Goal: Transaction & Acquisition: Register for event/course

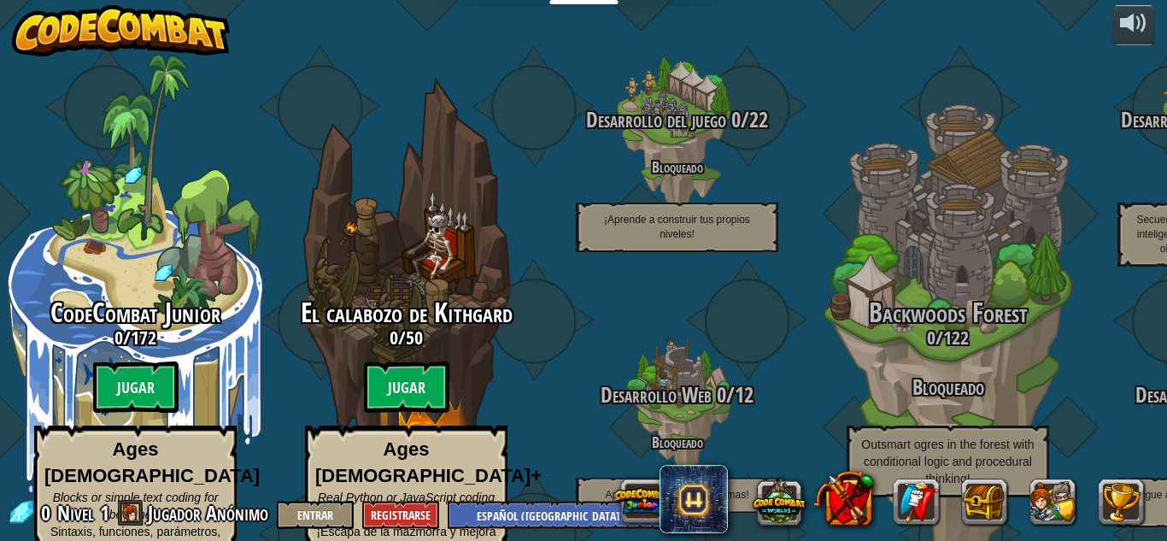
select select "es-419"
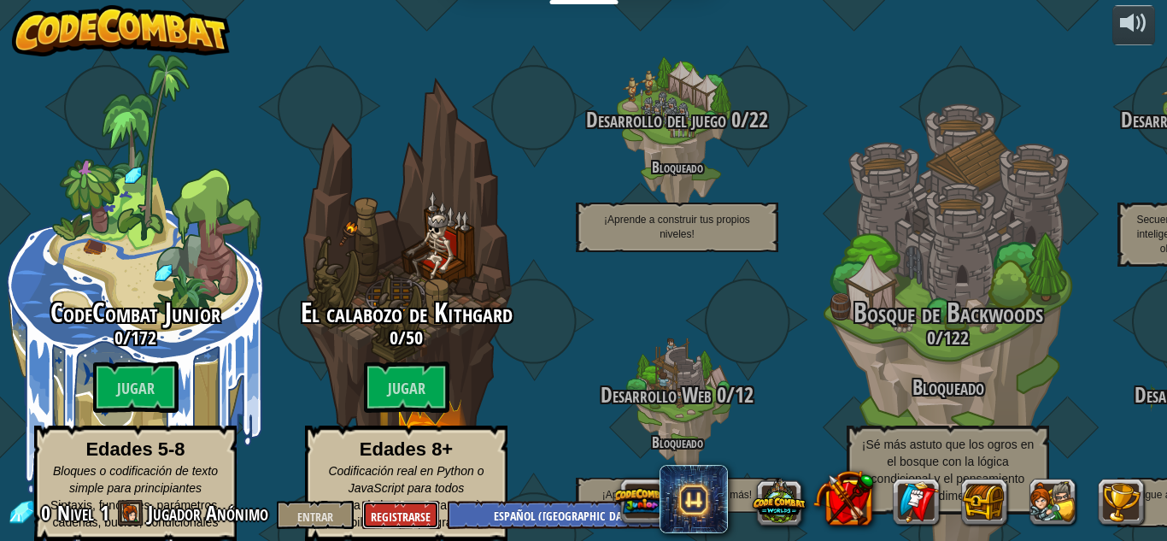
click at [391, 514] on font "Registrarse" at bounding box center [401, 516] width 60 height 16
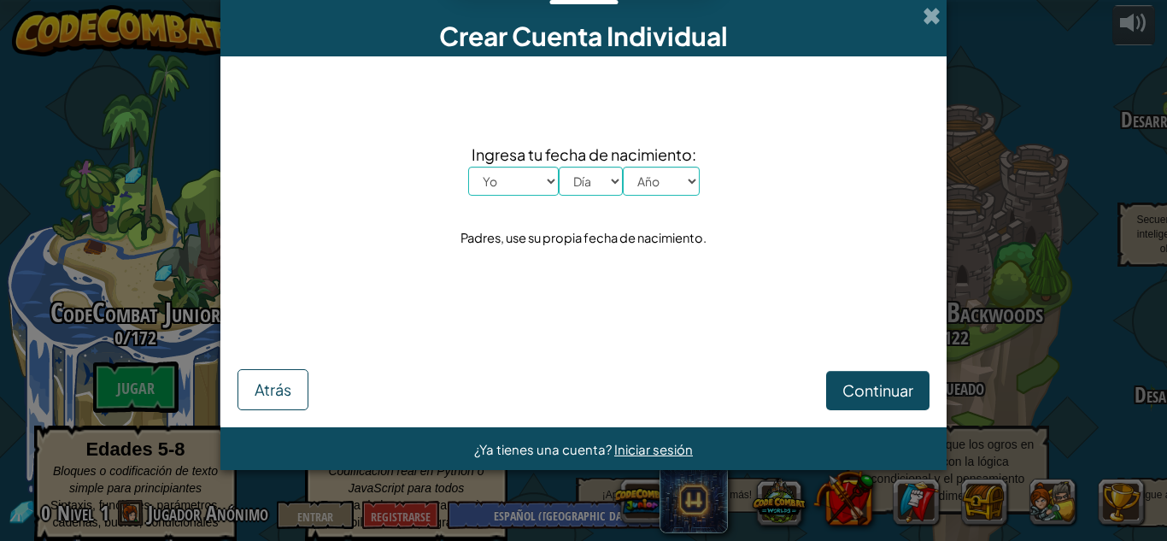
click at [552, 178] on select "Yo Enero Febrero Marzo Abril Mayonesa Junio [PERSON_NAME] Septiembre Octubre No…" at bounding box center [513, 181] width 91 height 29
select select "9"
click at [468, 167] on select "Yo Enero Febrero Marzo Abril Mayonesa Junio [PERSON_NAME] Septiembre Octubre No…" at bounding box center [513, 181] width 91 height 29
click at [602, 180] on select "Día 1 2 3 4 5 6 7 8 9 10 11 12 13 14 15 16 17 18 19 20 21 22 23 24 25 26 27 28 …" at bounding box center [591, 181] width 64 height 29
select select "7"
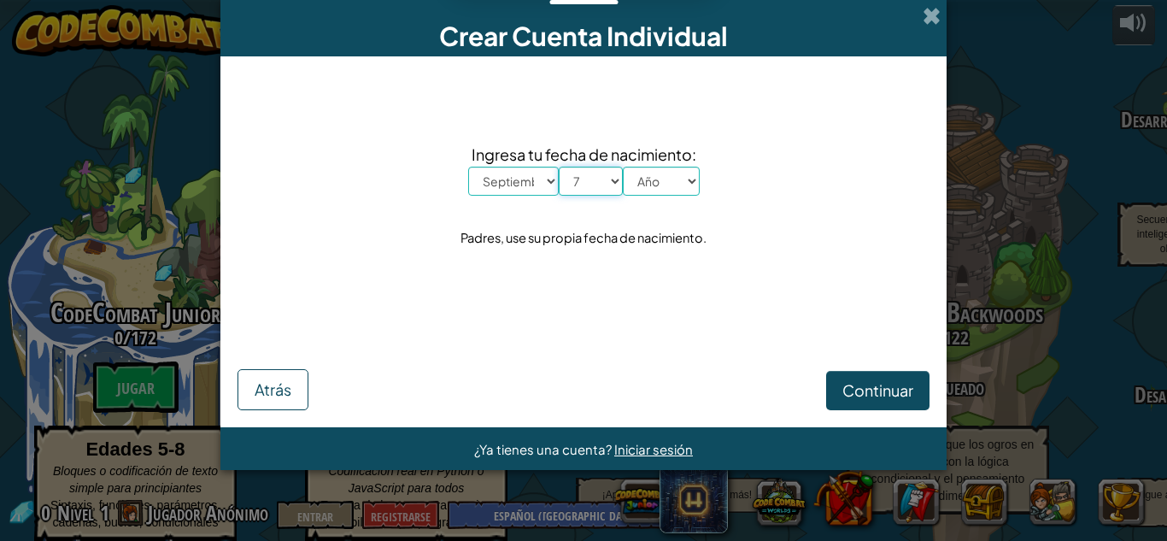
click at [559, 167] on select "Día 1 2 3 4 5 6 7 8 9 10 11 12 13 14 15 16 17 18 19 20 21 22 23 24 25 26 27 28 …" at bounding box center [591, 181] width 64 height 29
click at [674, 185] on select "Año 2025 2024 2023 2022 2021 2020 2019 2018 2017 2016 2015 2014 2013 2012 2011 …" at bounding box center [661, 181] width 77 height 29
select select "2008"
click at [623, 167] on select "Año 2025 2024 2023 2022 2021 2020 2019 2018 2017 2016 2015 2014 2013 2012 2011 …" at bounding box center [661, 181] width 77 height 29
click at [872, 391] on font "Continuar" at bounding box center [878, 390] width 71 height 20
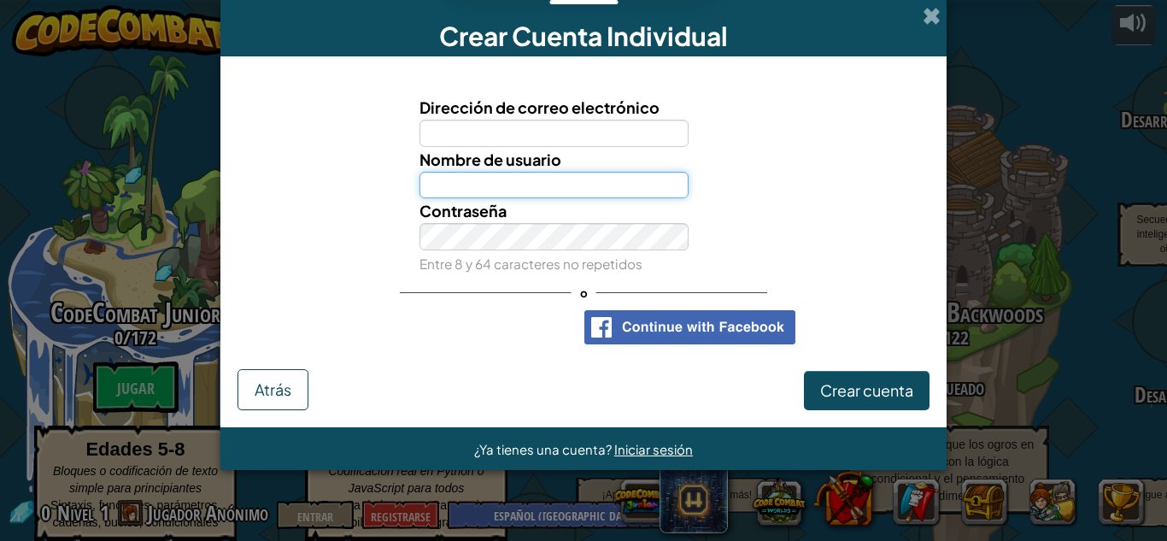
click at [590, 173] on input "Nombre de usuario" at bounding box center [555, 185] width 270 height 27
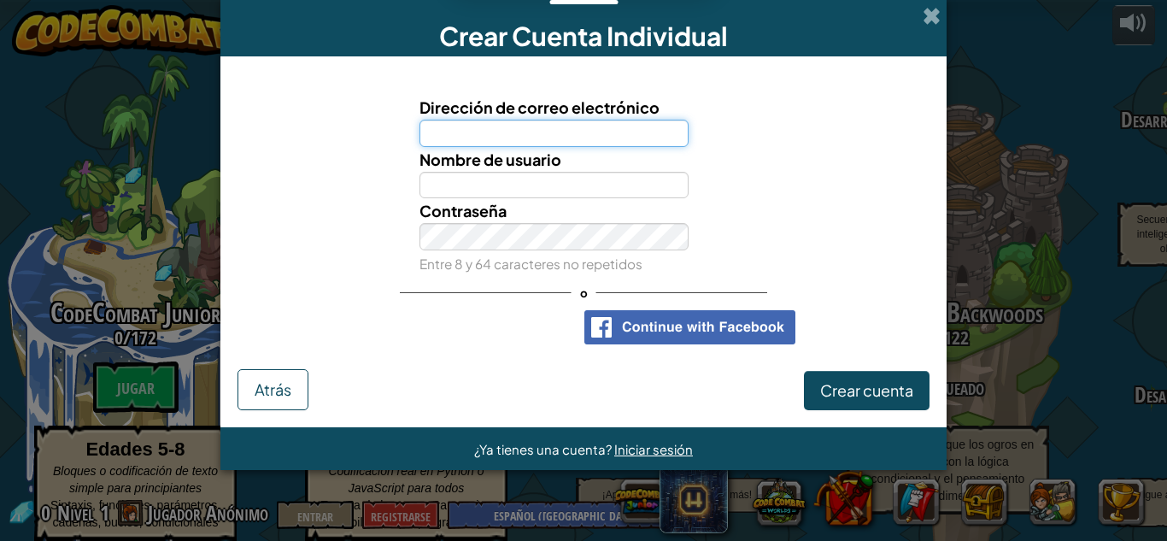
click at [559, 132] on input "Dirección de correo electrónico" at bounding box center [555, 133] width 270 height 27
type input "[EMAIL_ADDRESS][DOMAIN_NAME]"
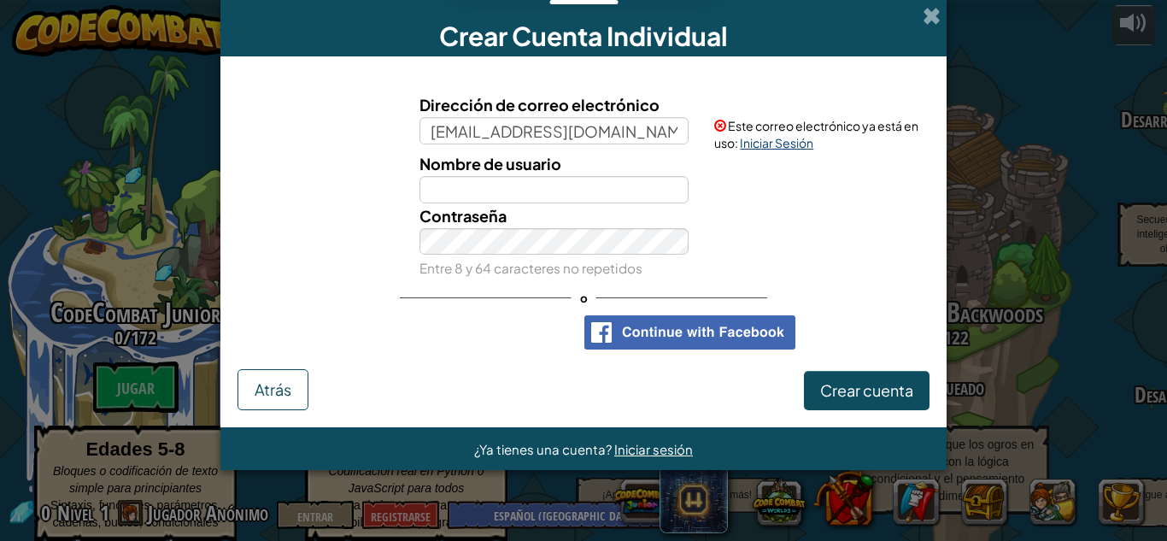
click at [780, 135] on font "Iniciar Sesión" at bounding box center [776, 142] width 73 height 15
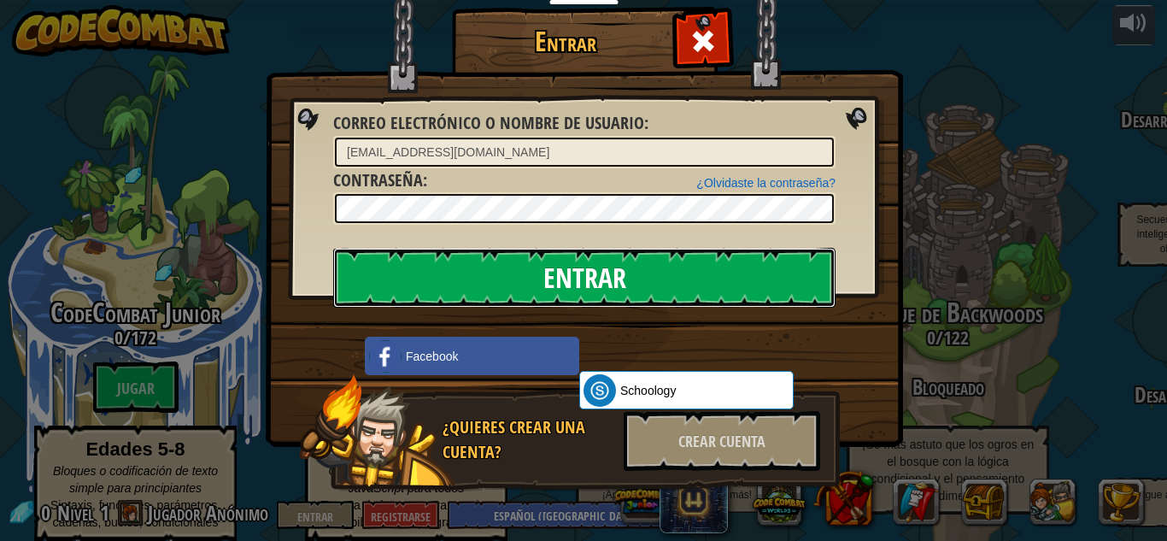
click at [612, 280] on input "Entrar" at bounding box center [584, 278] width 502 height 60
